Goal: Information Seeking & Learning: Learn about a topic

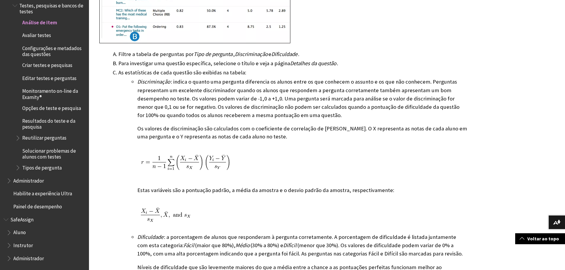
scroll to position [1127, 0]
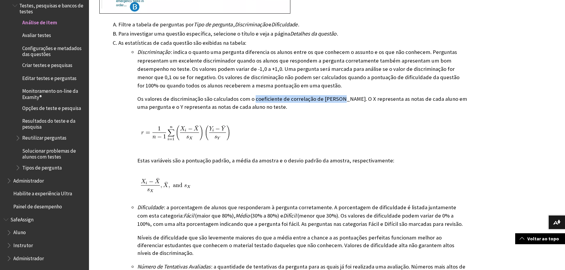
drag, startPoint x: 253, startPoint y: 91, endPoint x: 338, endPoint y: 92, distance: 85.1
click at [338, 95] on p "Os valores de discriminação são calculados com o coeficiente de correlação de […" at bounding box center [302, 102] width 330 height 15
click at [155, 126] on img at bounding box center [185, 132] width 97 height 21
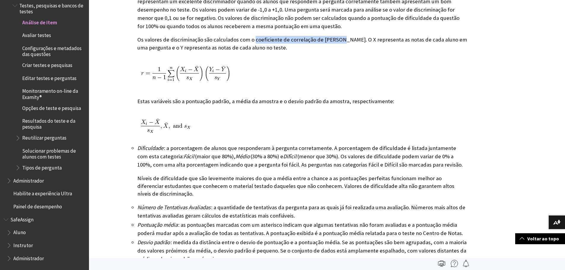
scroll to position [1157, 0]
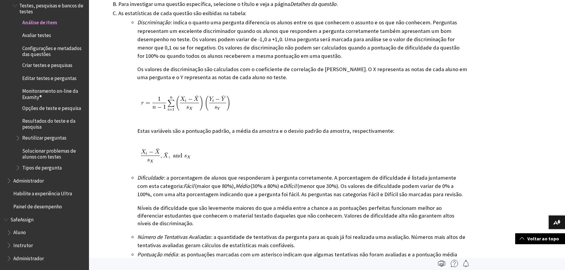
click at [350, 66] on p "Os valores de discriminação são calculados com o coeficiente de correlação de […" at bounding box center [302, 73] width 330 height 15
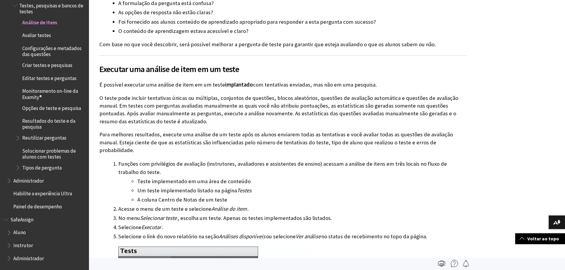
scroll to position [231, 0]
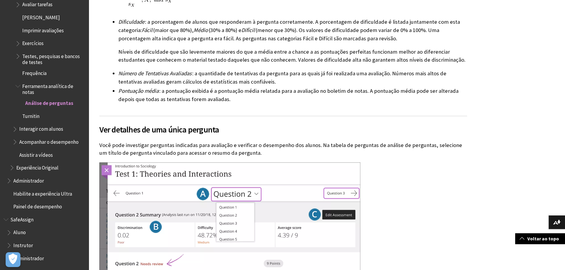
scroll to position [2165, 0]
